Goal: Task Accomplishment & Management: Manage account settings

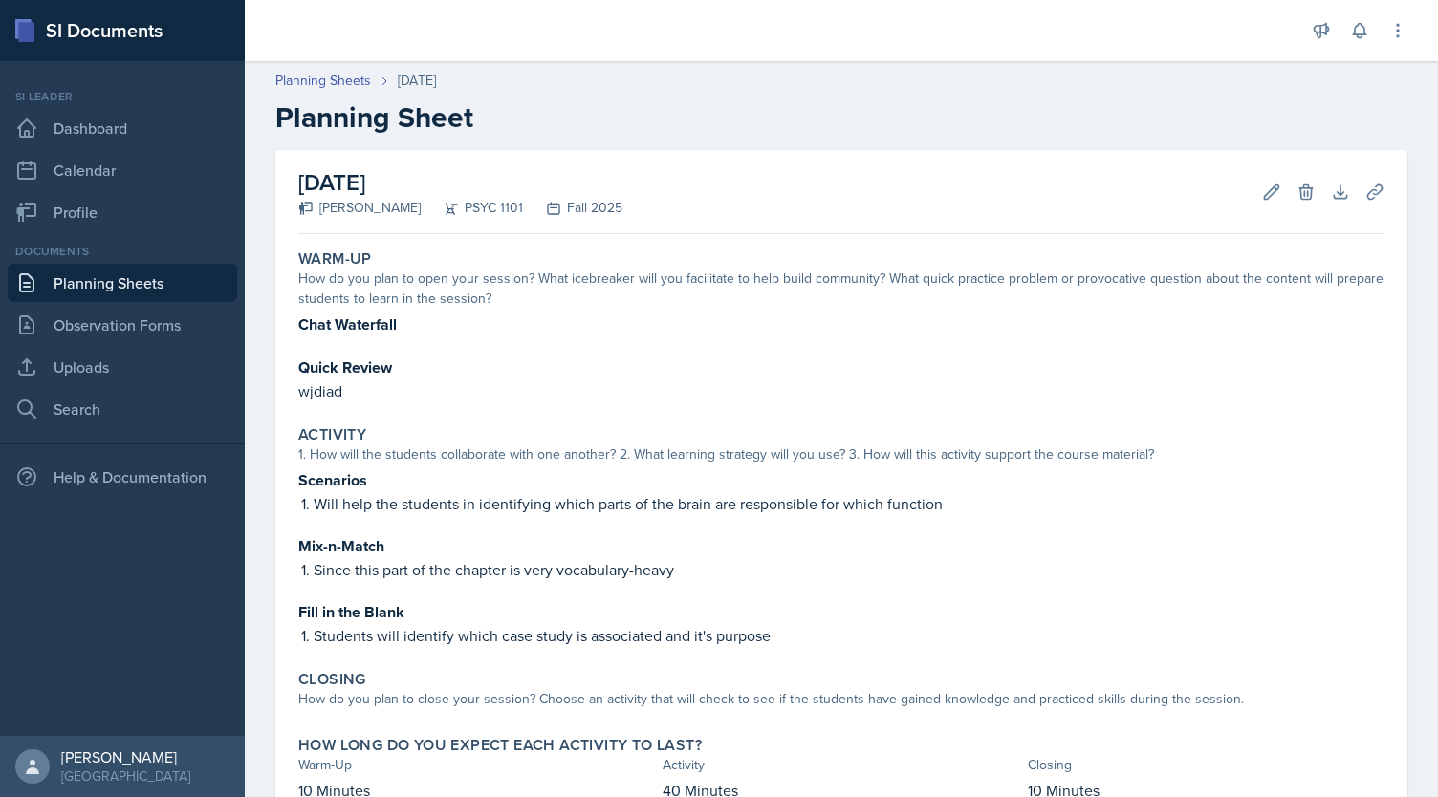
click at [152, 281] on link "Planning Sheets" at bounding box center [122, 283] width 229 height 38
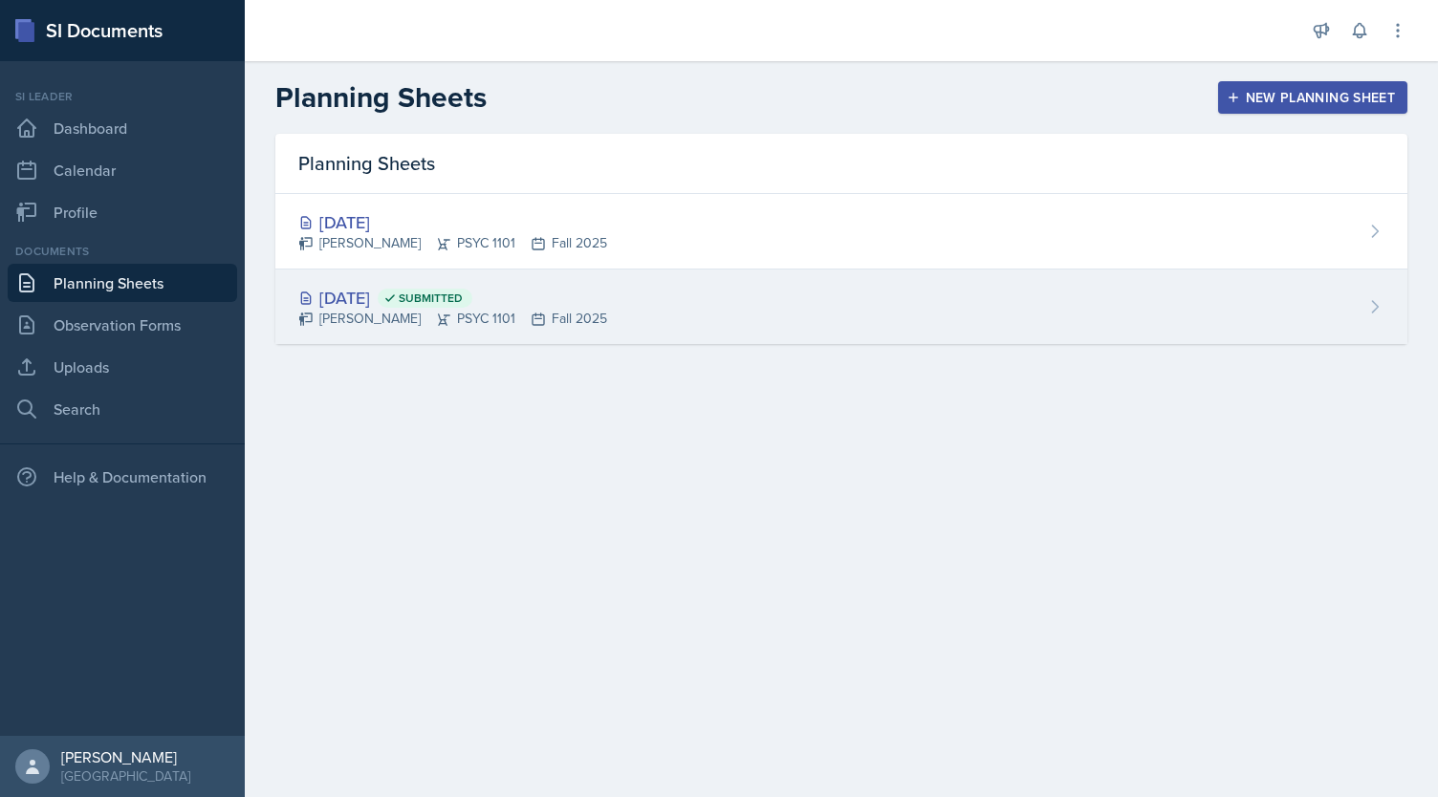
click at [624, 334] on div "[DATE] Submitted [PERSON_NAME] PSYC 1101 Fall 2025" at bounding box center [841, 307] width 1132 height 75
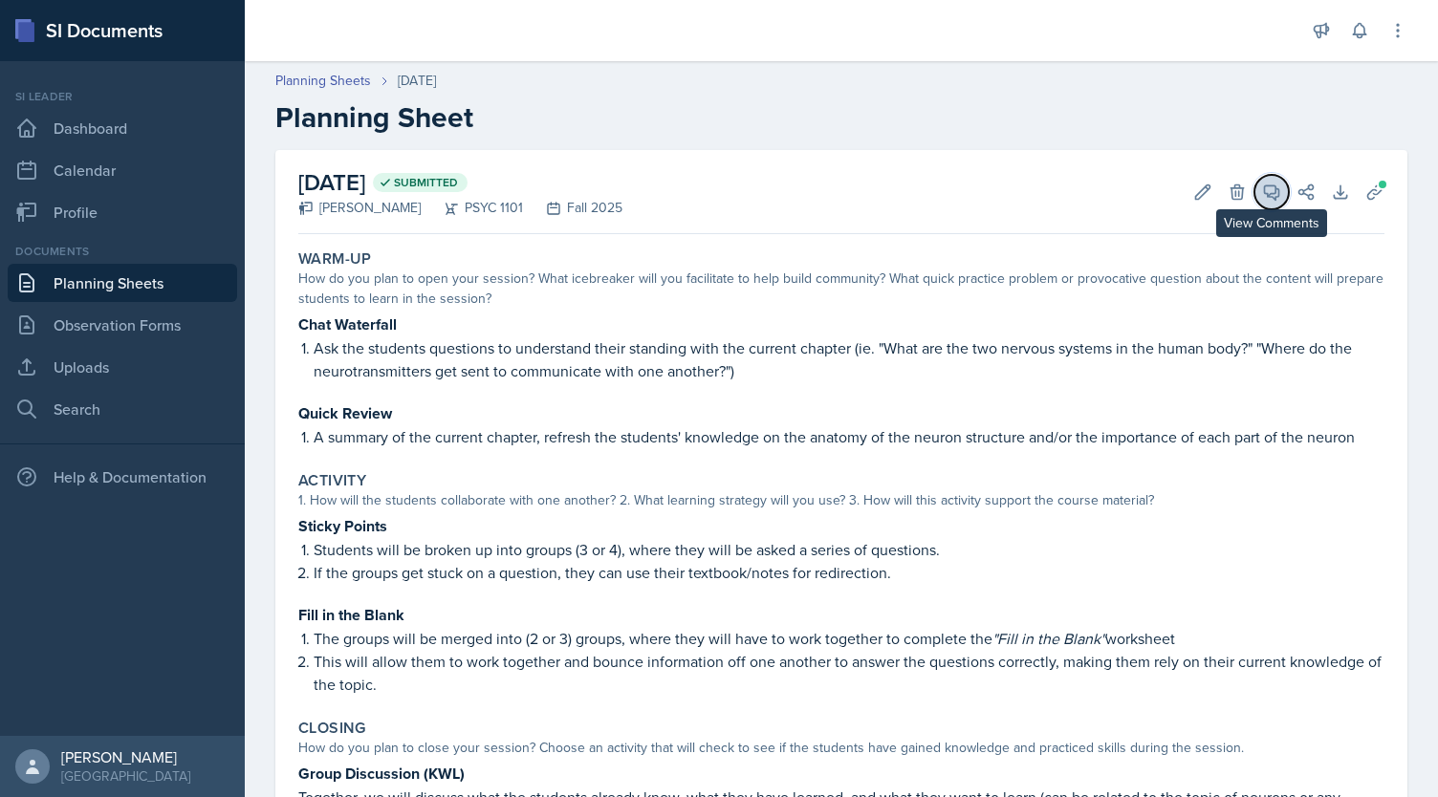
click at [1266, 190] on button "View Comments" at bounding box center [1272, 192] width 34 height 34
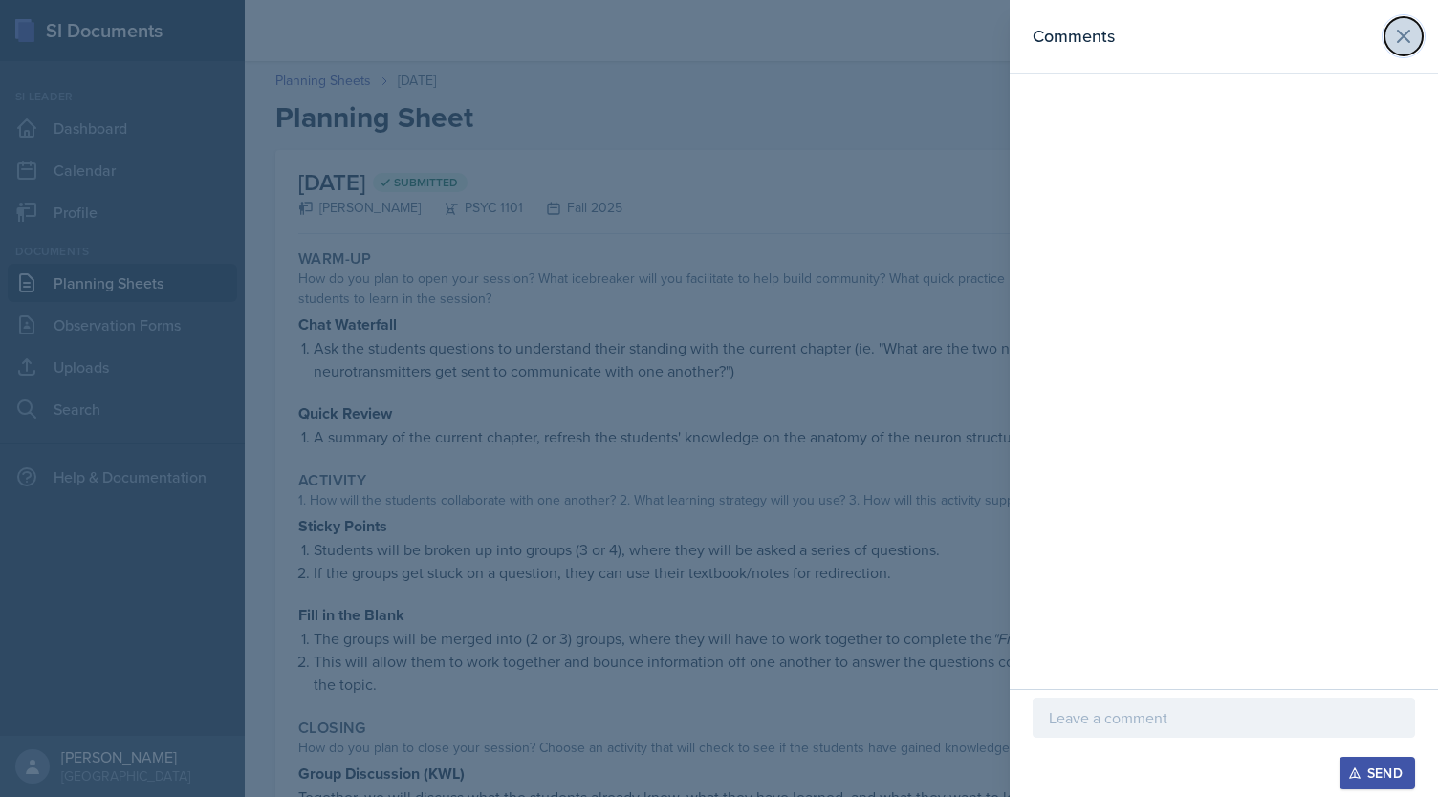
click at [1395, 46] on icon at bounding box center [1403, 36] width 23 height 23
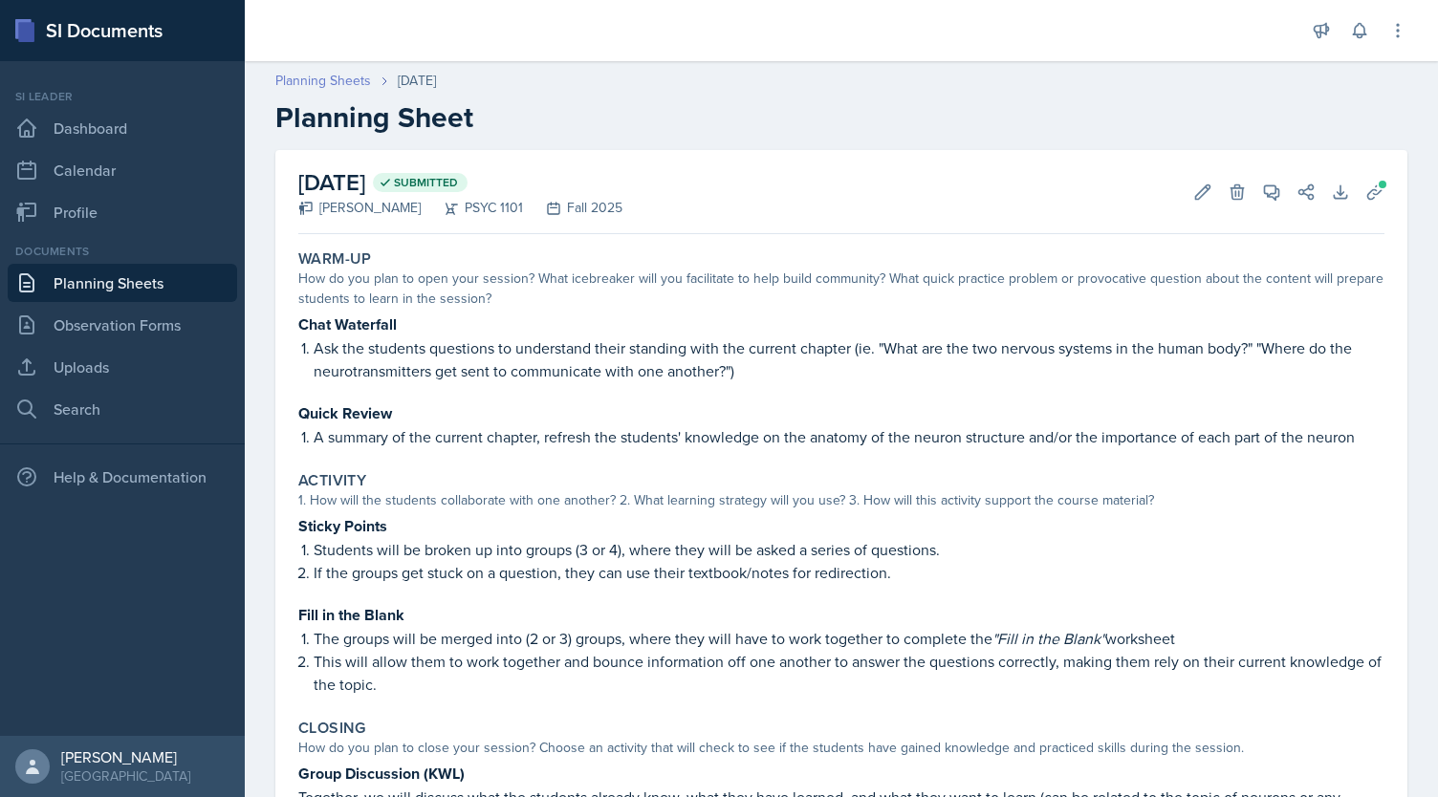
click at [311, 83] on link "Planning Sheets" at bounding box center [323, 81] width 96 height 20
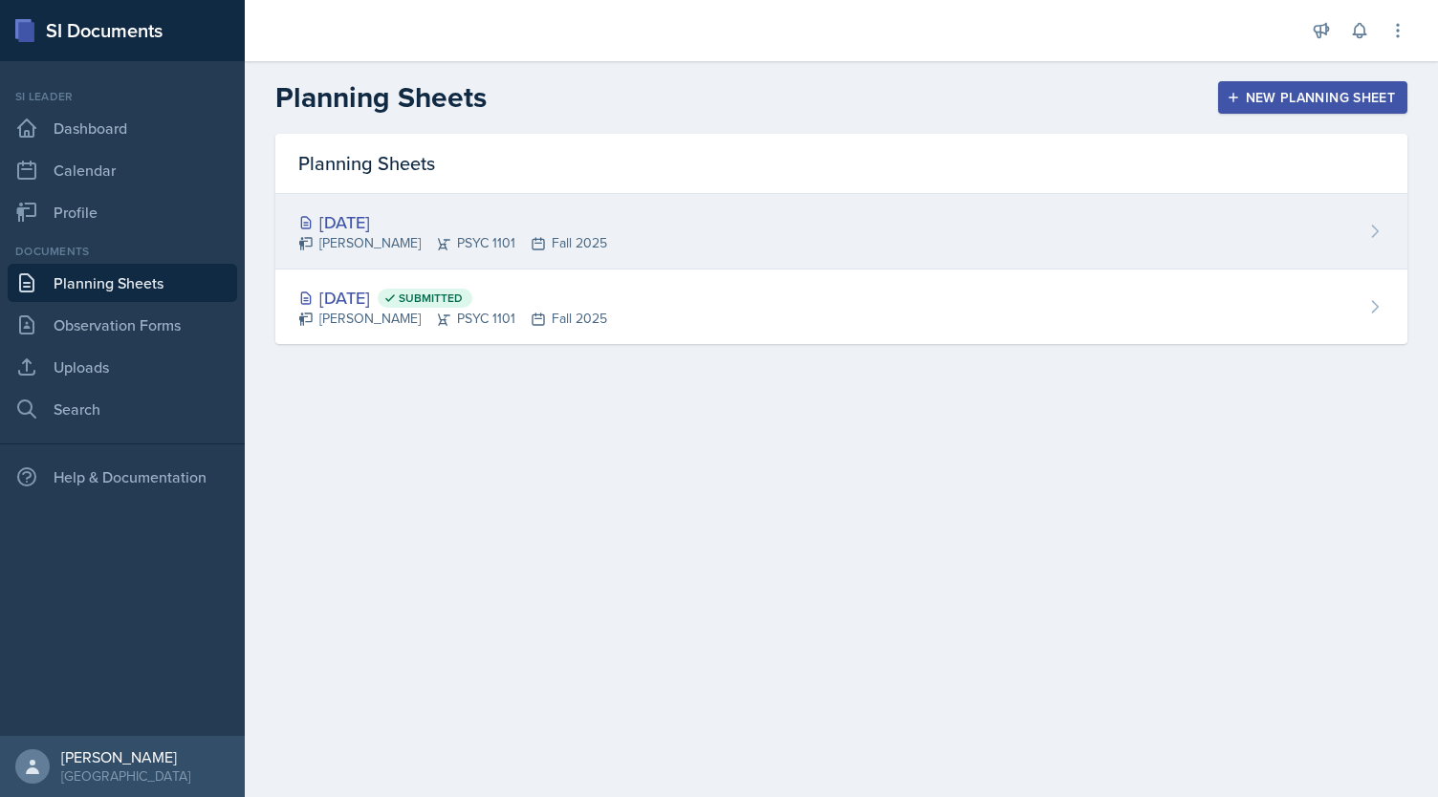
click at [620, 209] on div "[DATE] [PERSON_NAME] PSYC 1101 Fall 2025" at bounding box center [841, 232] width 1132 height 76
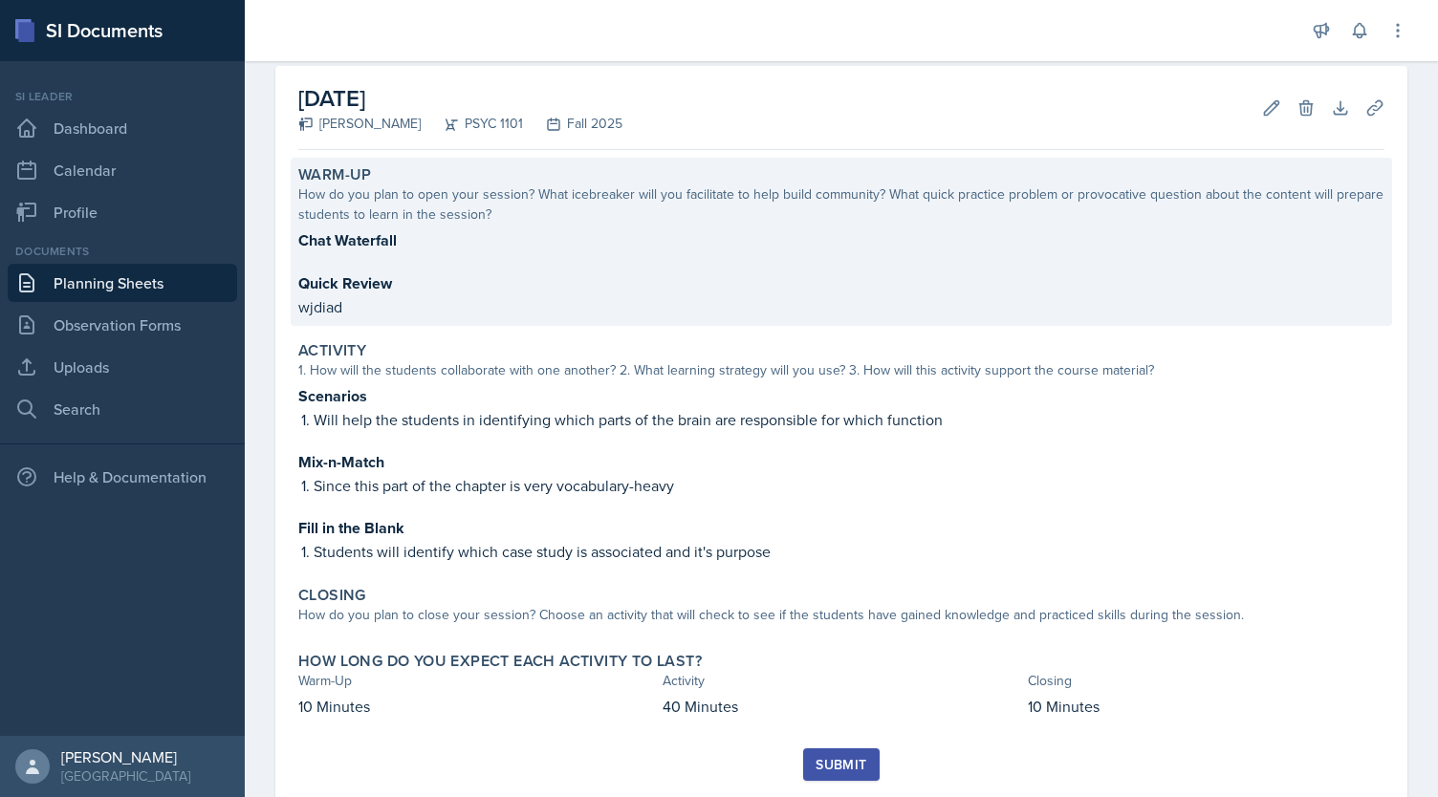
scroll to position [94, 0]
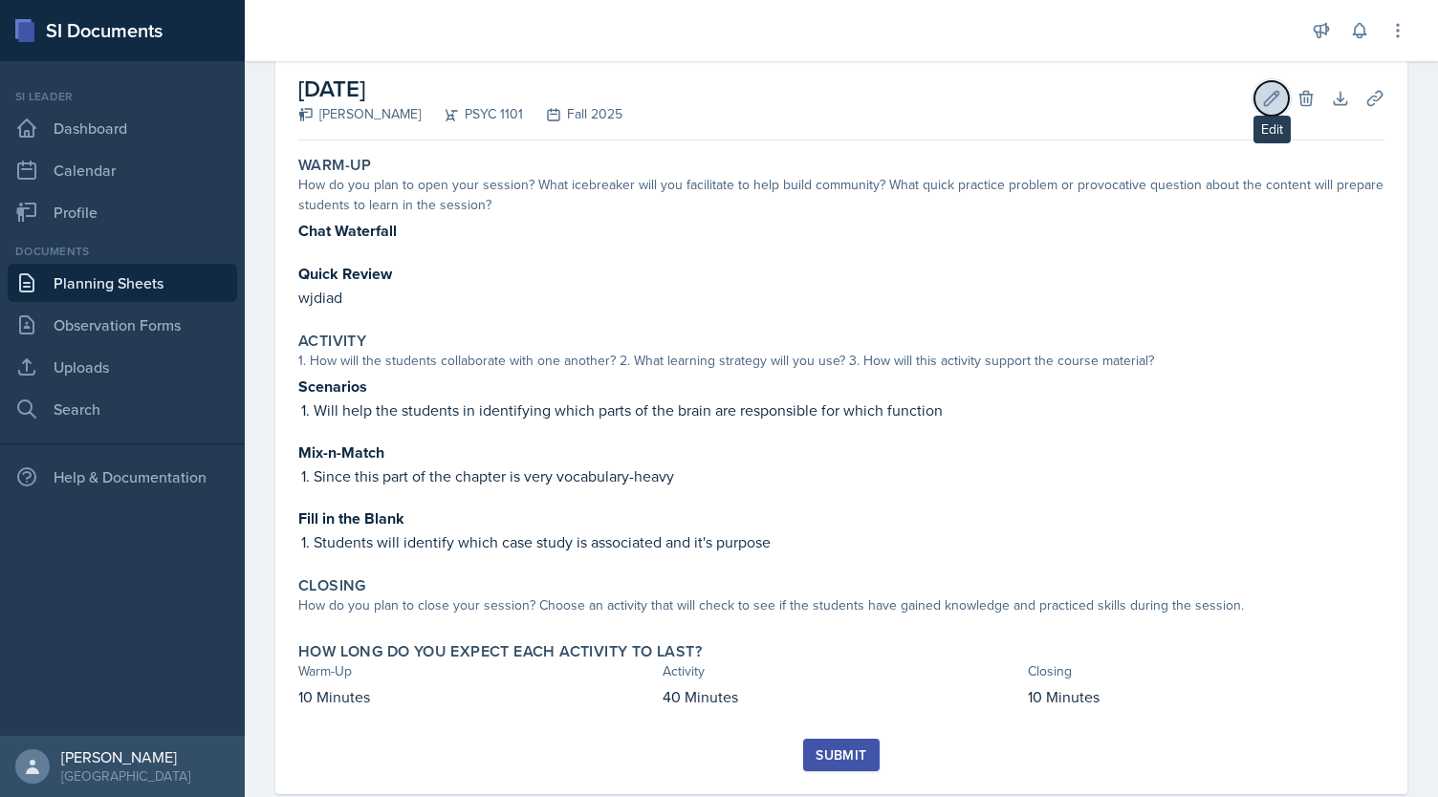
click at [1262, 94] on icon at bounding box center [1271, 98] width 19 height 19
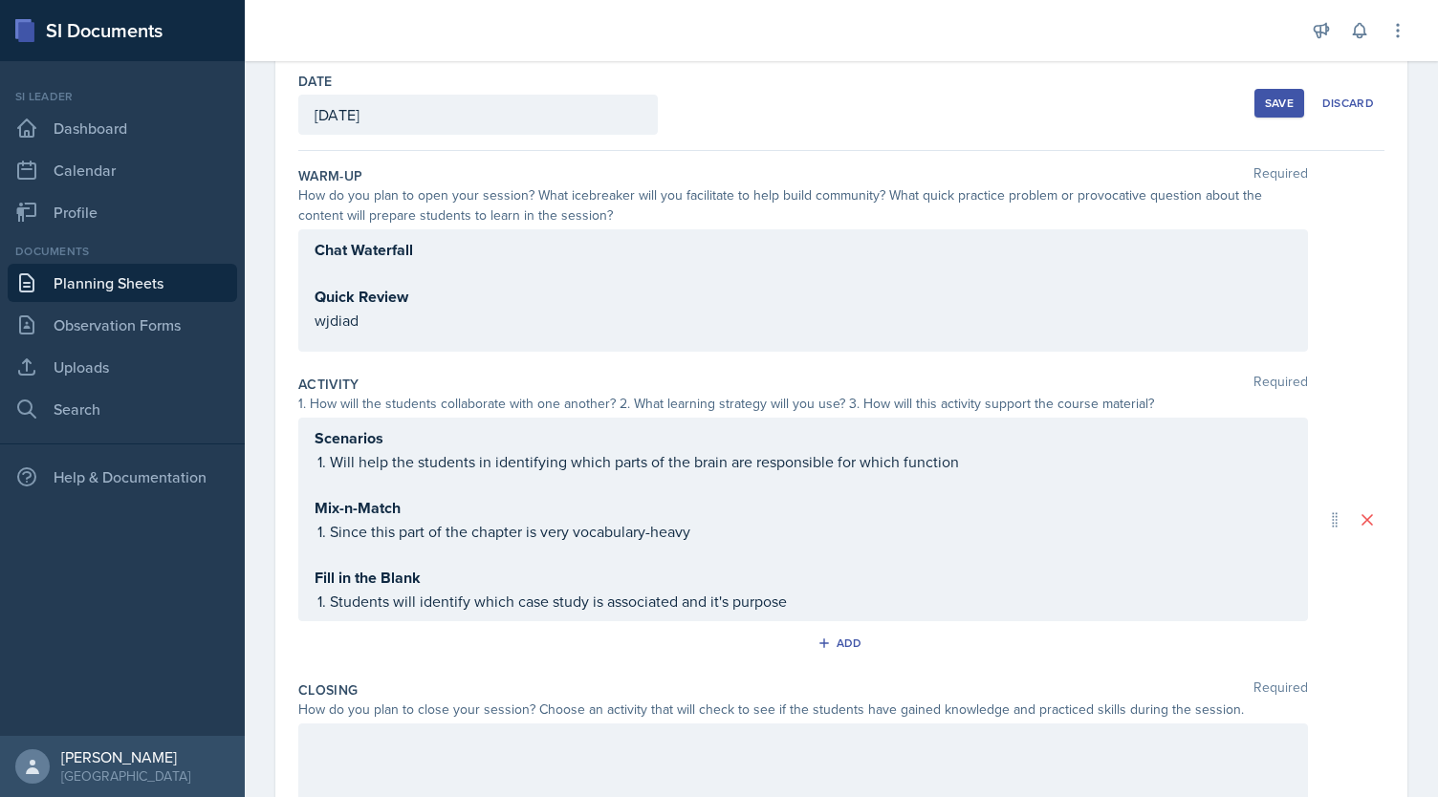
scroll to position [98, 0]
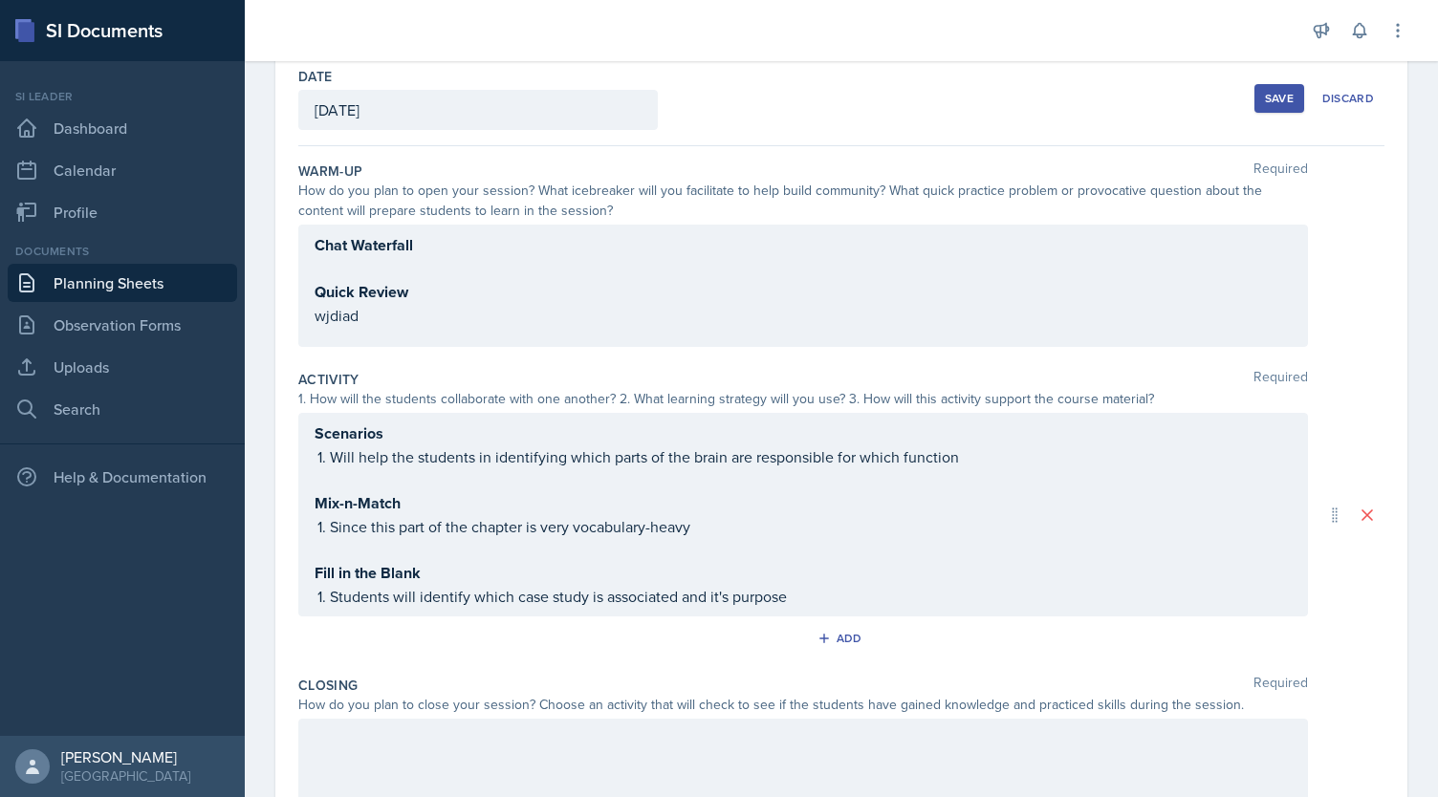
click at [401, 243] on div "Chat Waterfall Quick Review wjdiad" at bounding box center [803, 286] width 1010 height 122
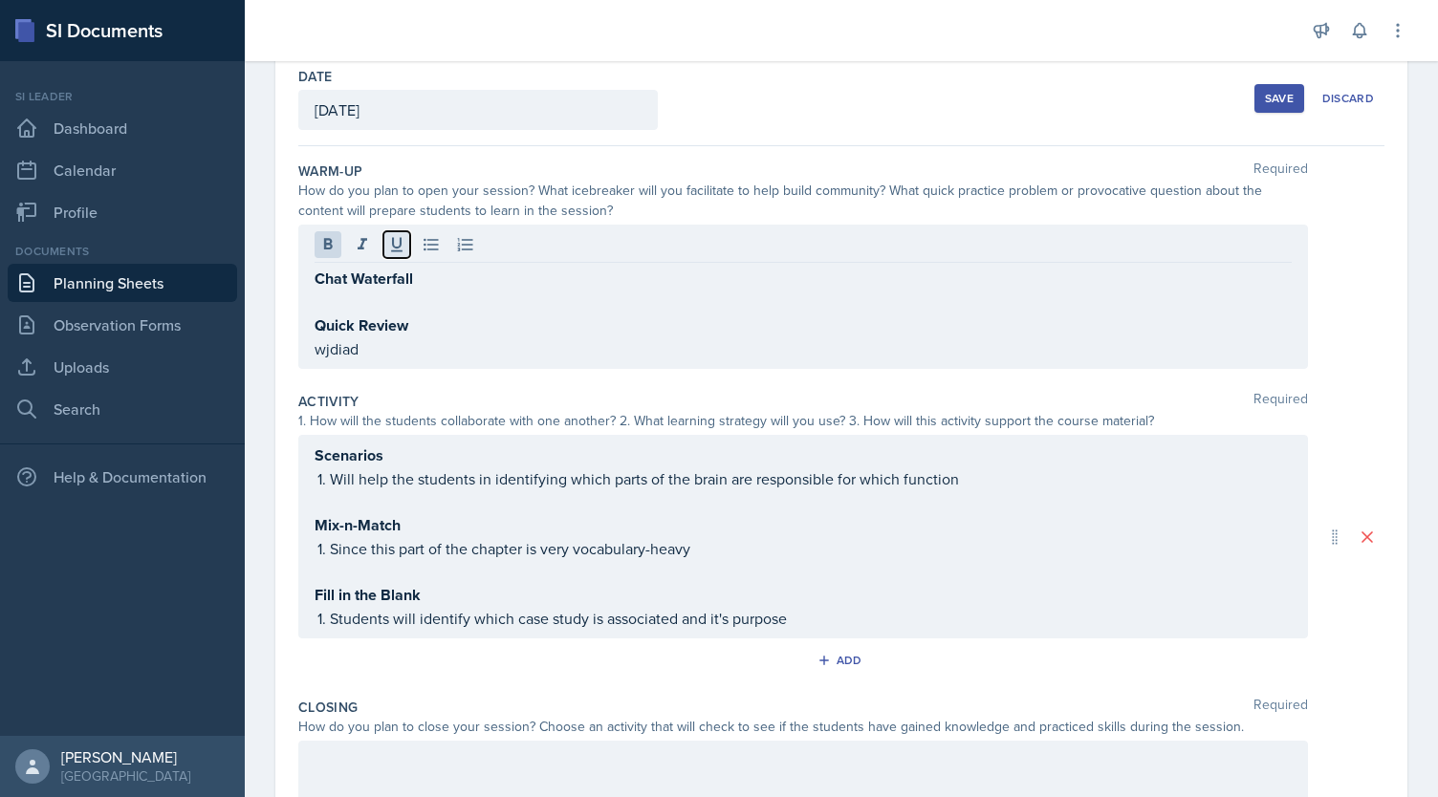
click at [401, 243] on icon at bounding box center [396, 245] width 11 height 14
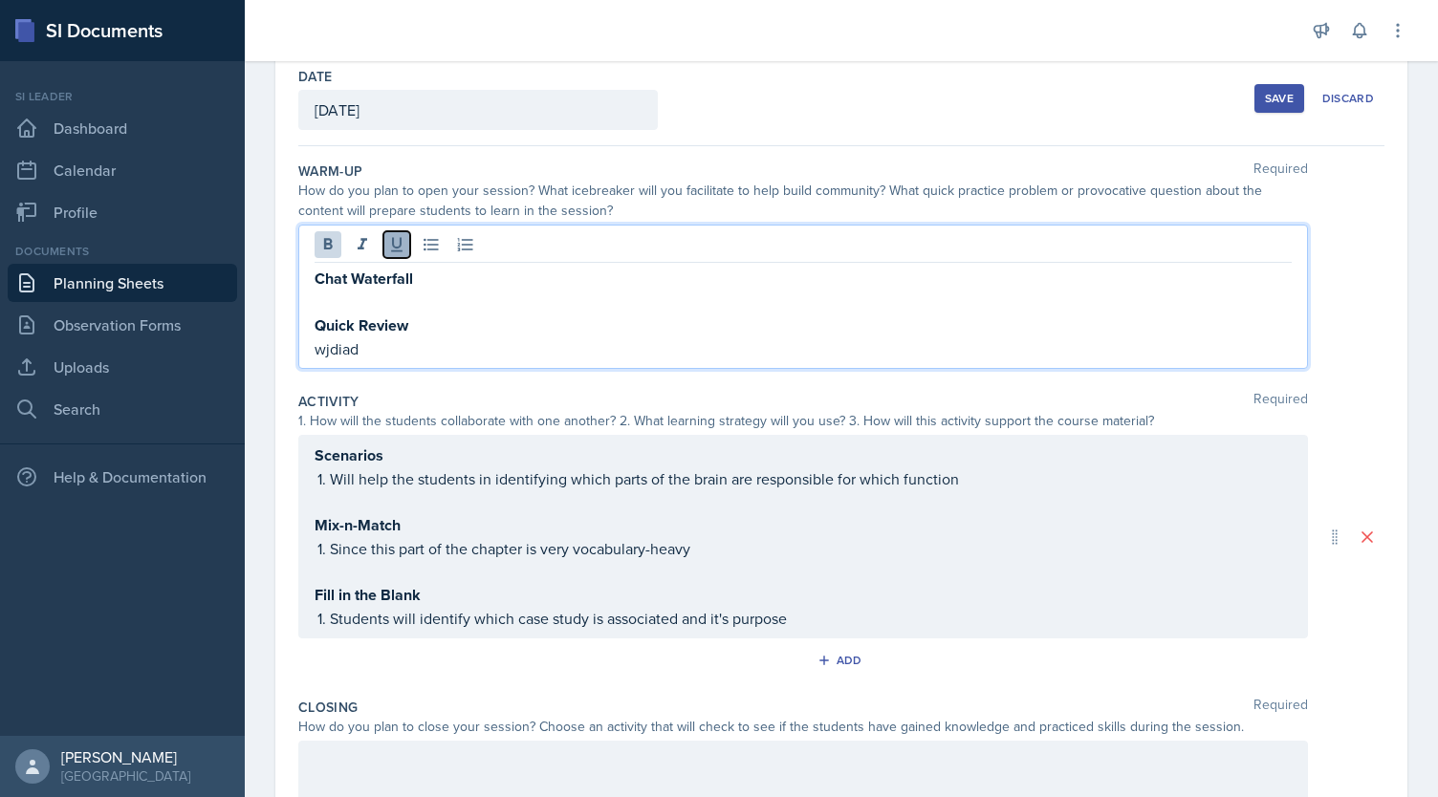
click at [399, 240] on icon at bounding box center [396, 244] width 19 height 19
click at [400, 273] on strong "Chat Waterfall" at bounding box center [364, 279] width 98 height 22
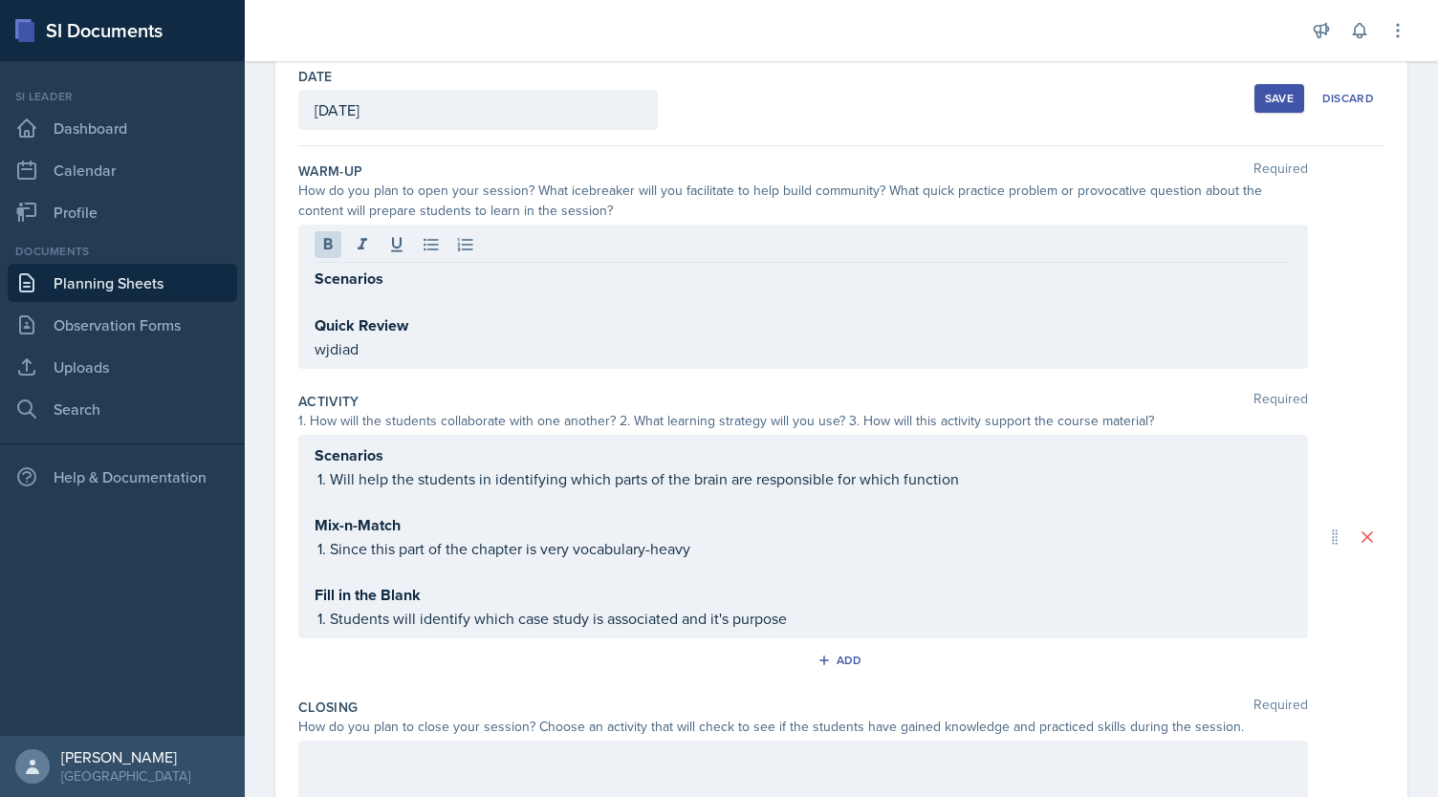
click at [1258, 112] on div "Save Discard" at bounding box center [1320, 98] width 130 height 44
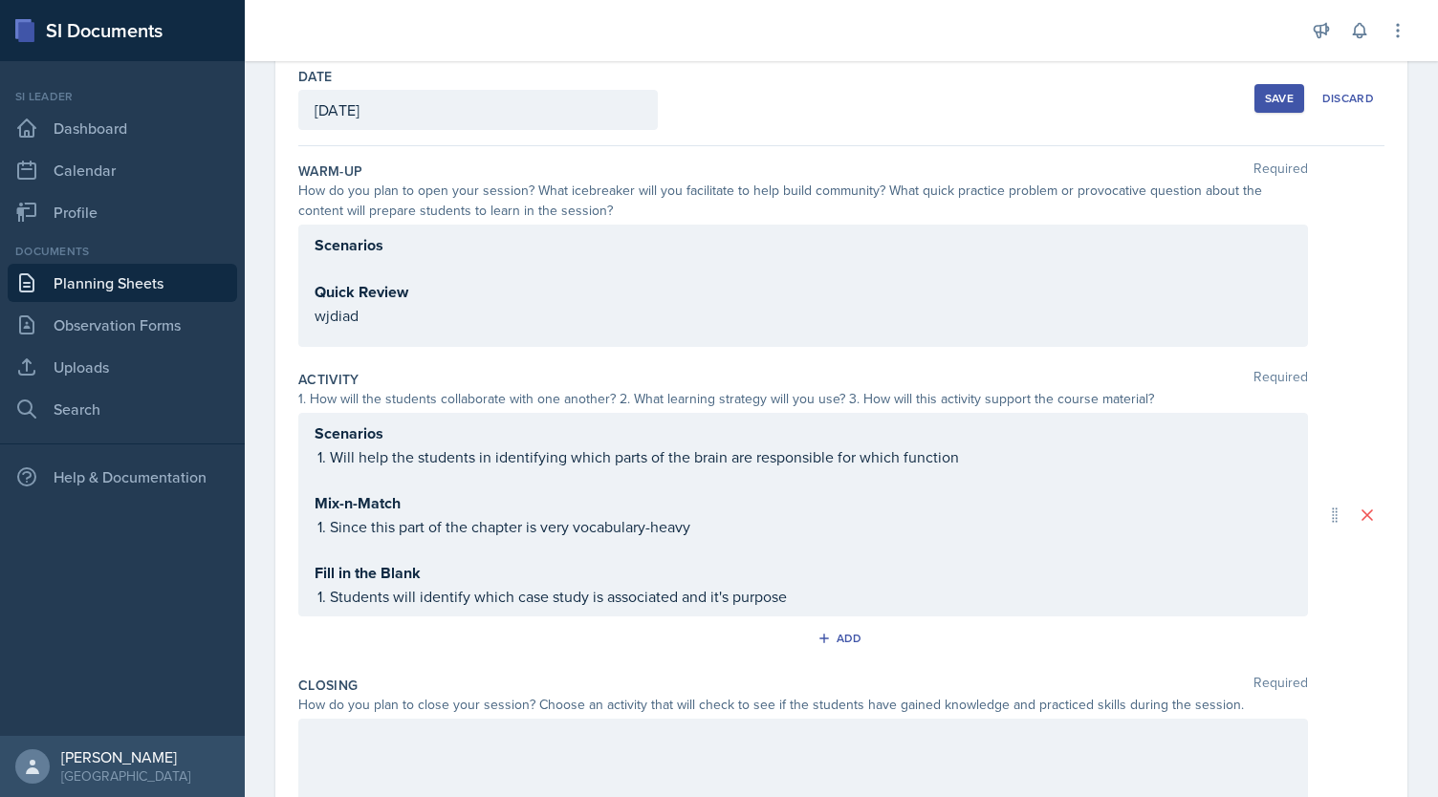
click at [1265, 102] on div "Save" at bounding box center [1279, 98] width 29 height 15
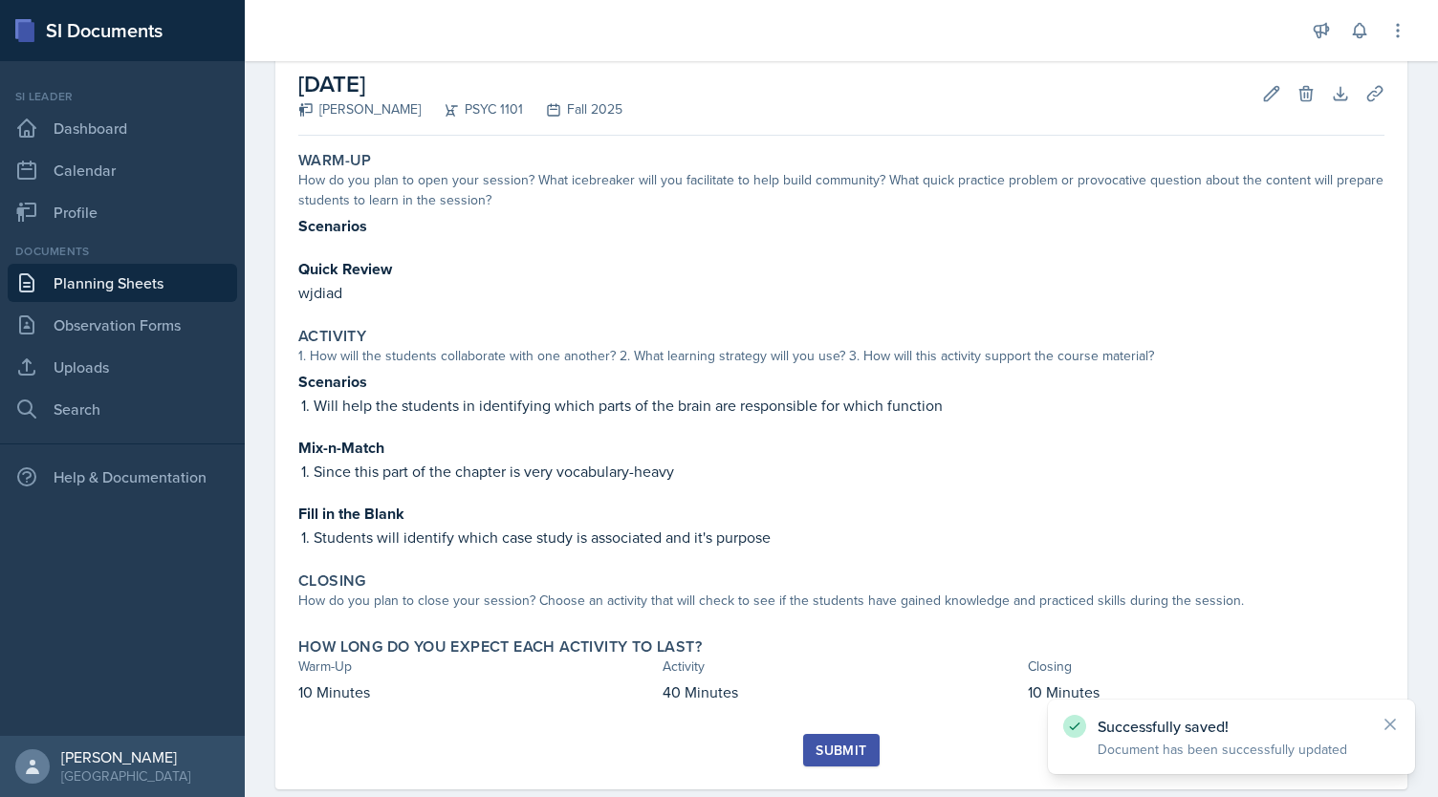
scroll to position [98, 0]
